Goal: Task Accomplishment & Management: Manage account settings

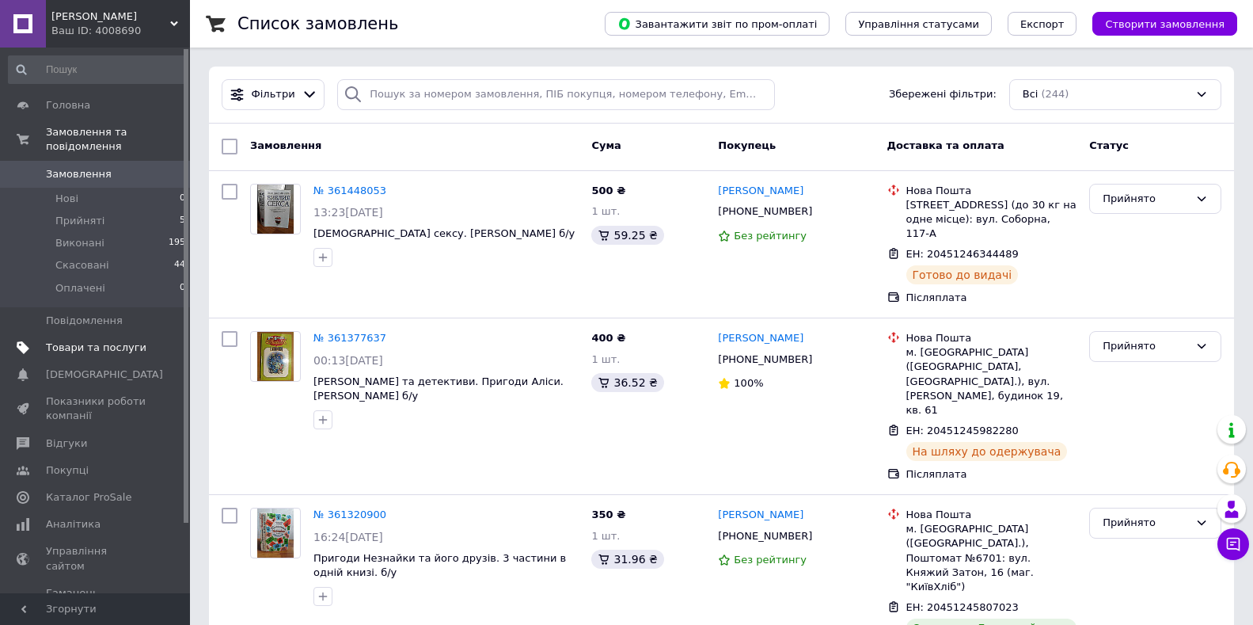
click at [91, 340] on span "Товари та послуги" at bounding box center [96, 347] width 101 height 14
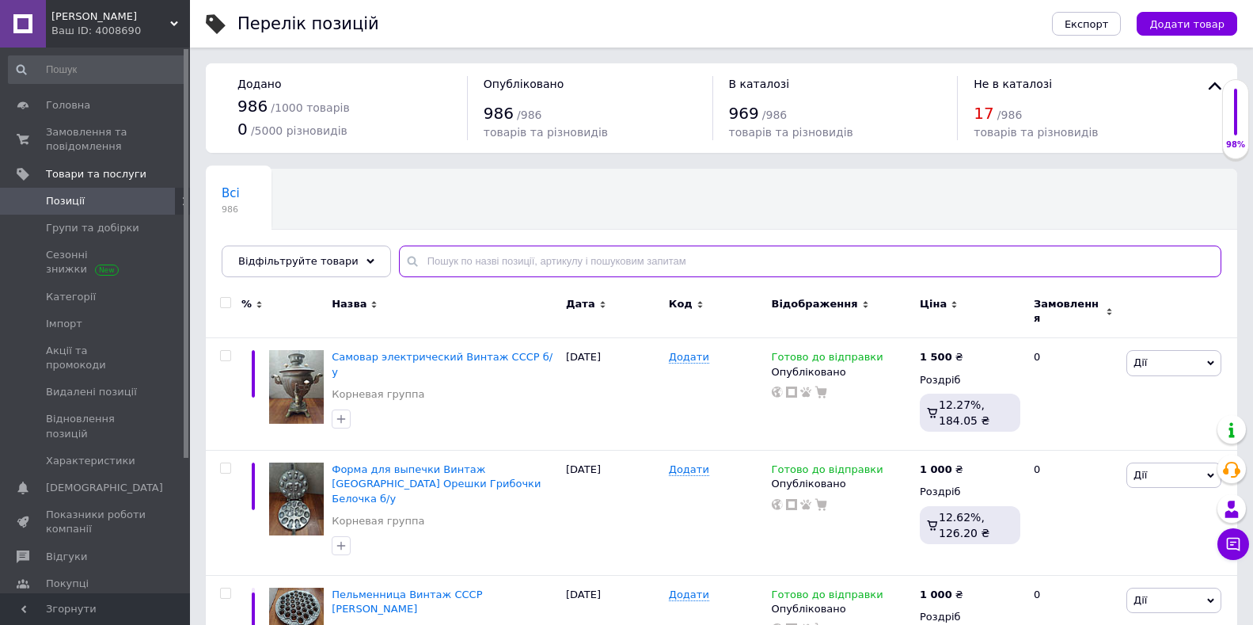
click at [459, 257] on input "text" at bounding box center [810, 261] width 822 height 32
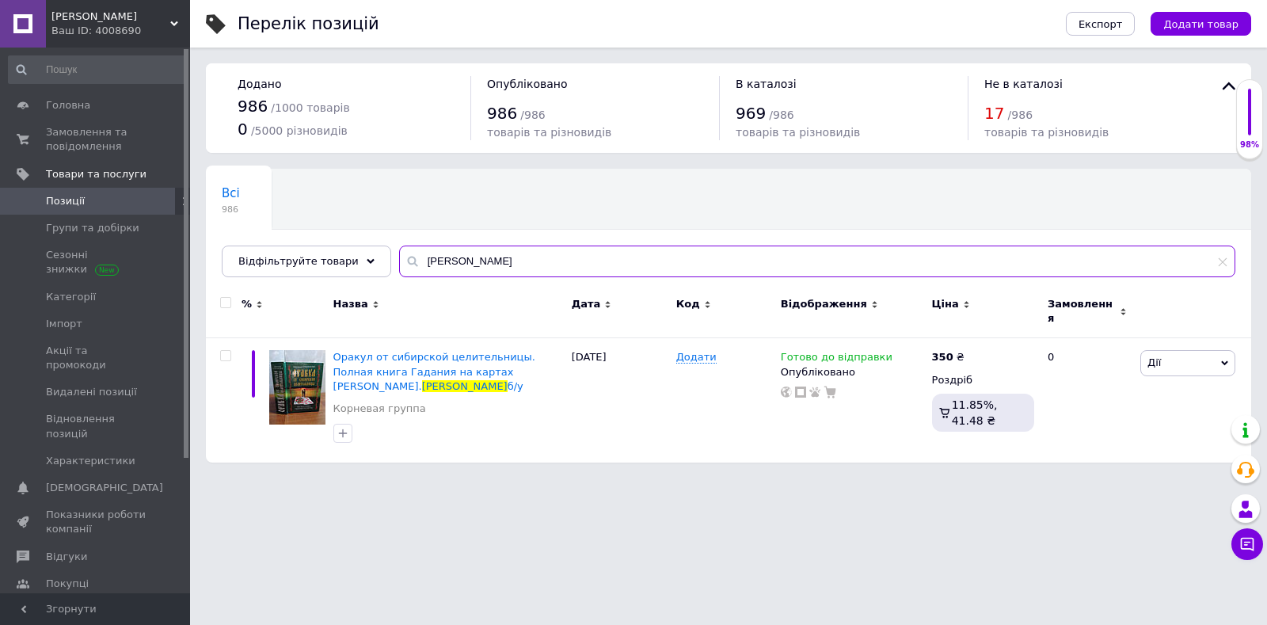
type input "[PERSON_NAME]"
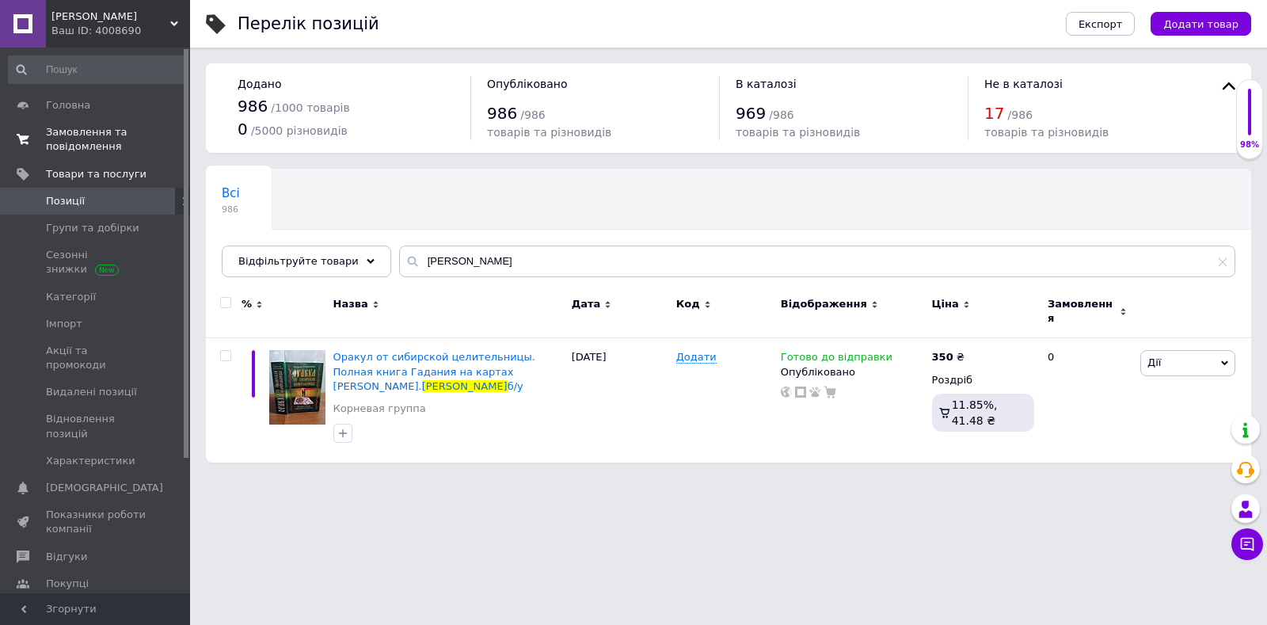
click at [95, 140] on span "Замовлення та повідомлення" at bounding box center [96, 139] width 101 height 28
